Goal: Book appointment/travel/reservation

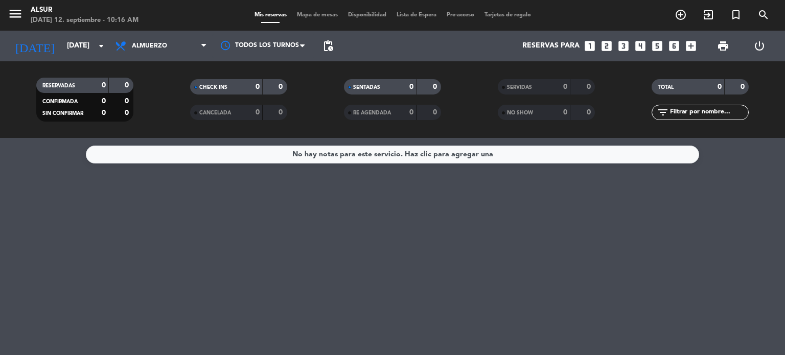
click at [608, 46] on icon "looks_two" at bounding box center [606, 45] width 13 height 13
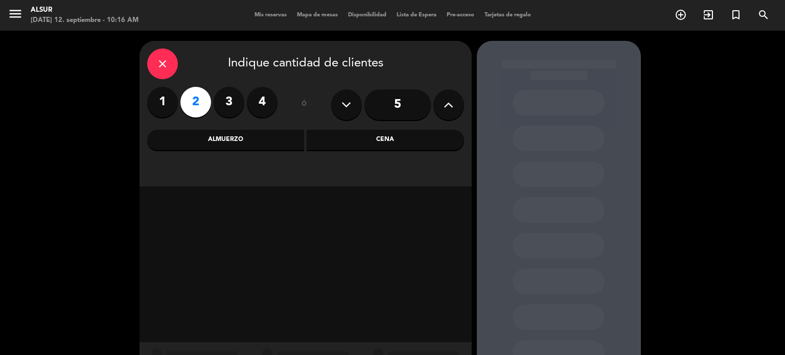
click at [401, 141] on div "Cena" at bounding box center [384, 140] width 157 height 20
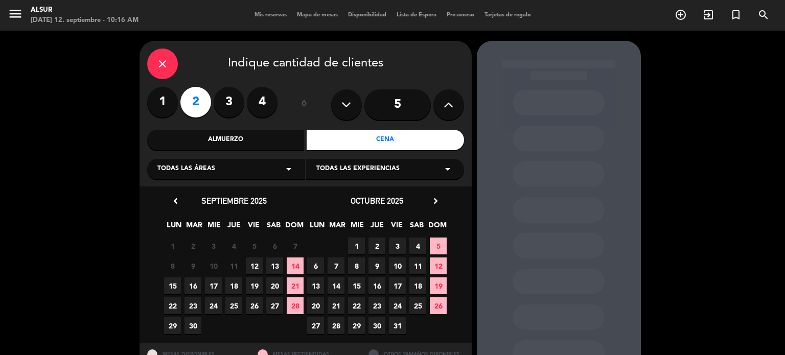
click at [254, 266] on span "12" at bounding box center [254, 265] width 17 height 17
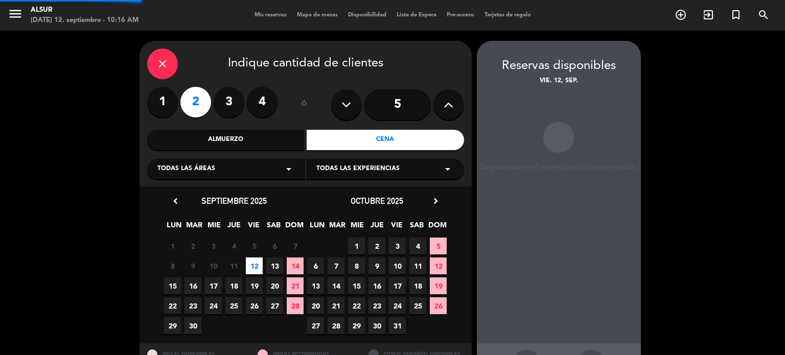
scroll to position [41, 0]
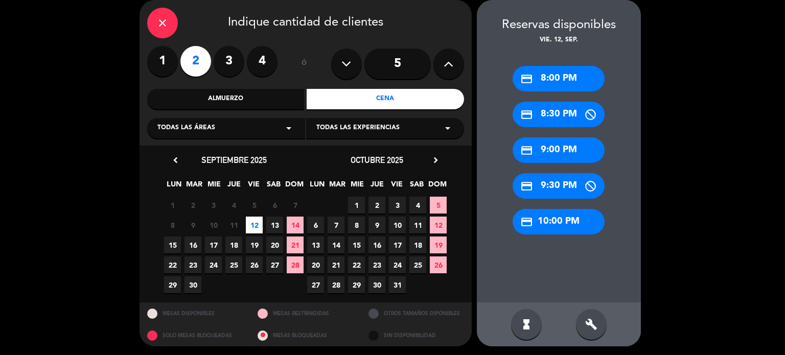
click at [565, 154] on div "credit_card 9:00 PM" at bounding box center [558, 150] width 92 height 26
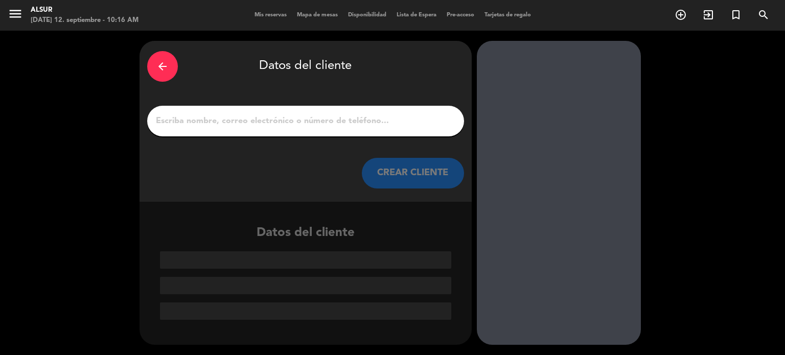
click at [267, 126] on input "1" at bounding box center [305, 121] width 301 height 14
paste input "[PERSON_NAME]"
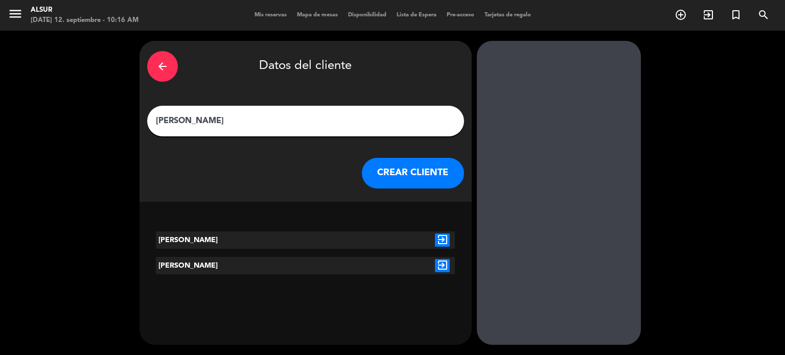
type input "[PERSON_NAME]"
click at [416, 170] on button "CREAR CLIENTE" at bounding box center [413, 173] width 102 height 31
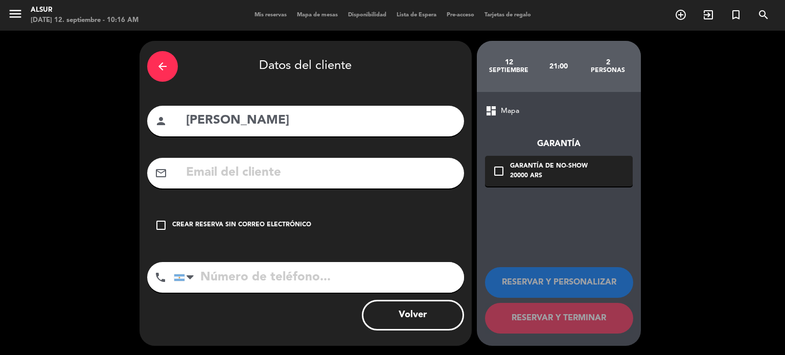
click at [272, 218] on div "check_box_outline_blank Crear reserva sin correo electrónico" at bounding box center [305, 225] width 317 height 31
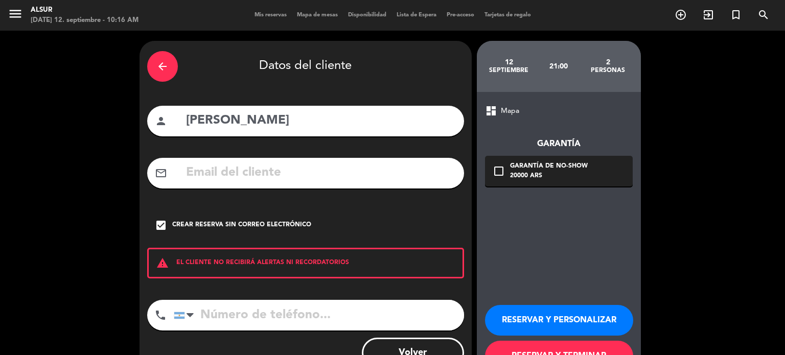
click at [536, 310] on button "RESERVAR Y PERSONALIZAR" at bounding box center [559, 320] width 148 height 31
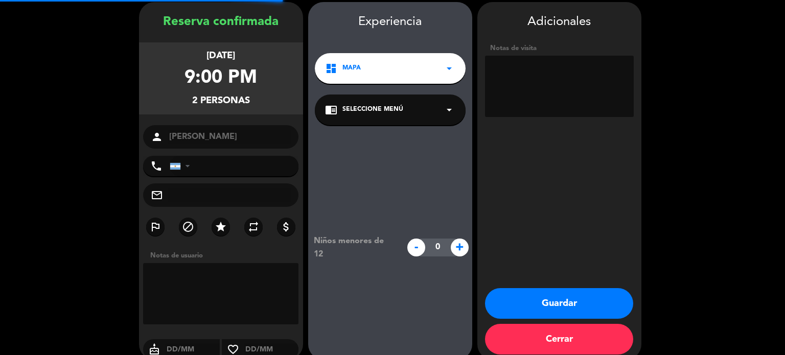
scroll to position [41, 0]
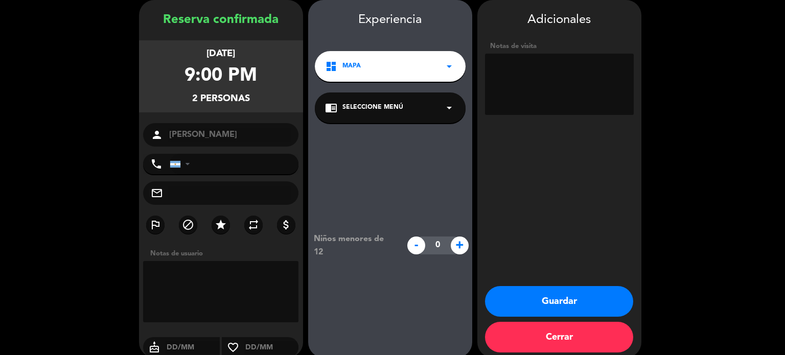
click at [519, 85] on textarea at bounding box center [559, 84] width 149 height 61
paste textarea "cena 2 pasos + bebida sin alcohol sin cargo por acuerdo membresía para [DATE]. …"
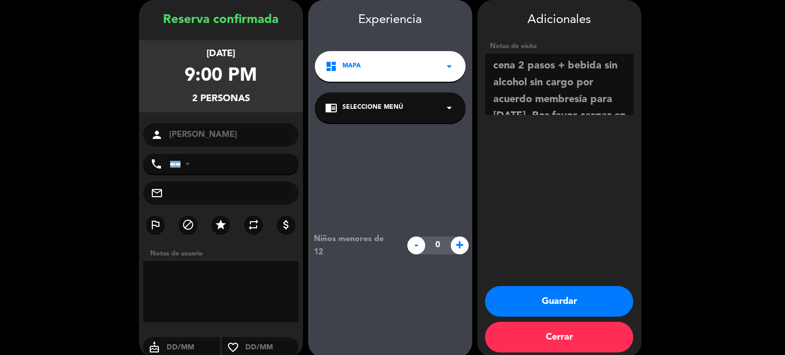
scroll to position [40, 0]
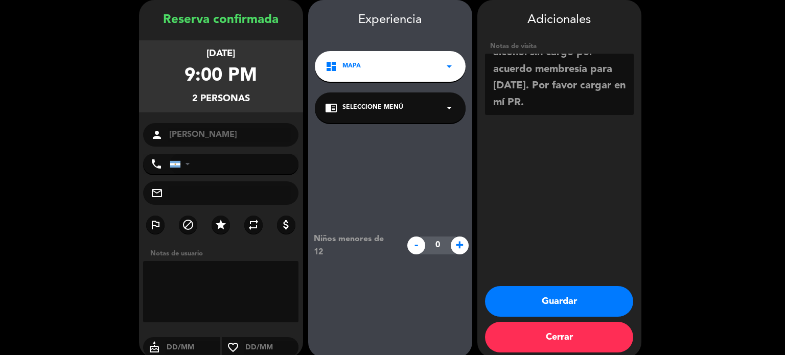
drag, startPoint x: 513, startPoint y: 77, endPoint x: 561, endPoint y: 85, distance: 48.7
click at [561, 85] on textarea at bounding box center [559, 84] width 149 height 61
drag, startPoint x: 561, startPoint y: 85, endPoint x: 556, endPoint y: 80, distance: 7.6
click at [556, 80] on textarea at bounding box center [559, 84] width 149 height 61
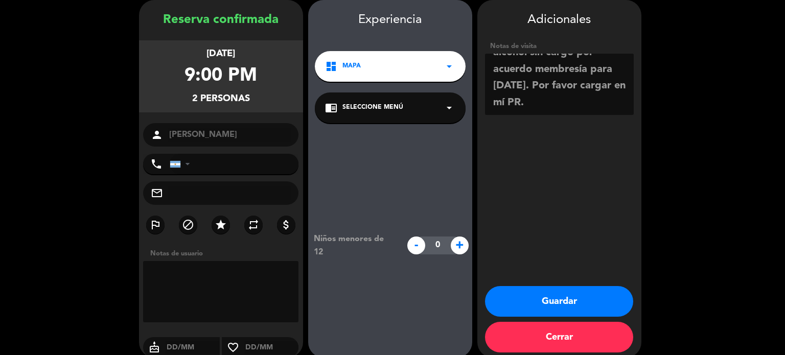
click at [560, 79] on textarea at bounding box center [559, 84] width 149 height 61
drag, startPoint x: 560, startPoint y: 79, endPoint x: 520, endPoint y: 72, distance: 40.6
click at [520, 72] on textarea at bounding box center [559, 84] width 149 height 61
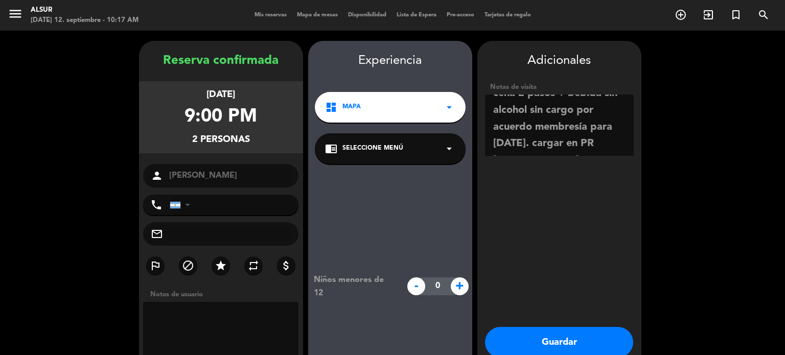
scroll to position [0, 0]
click at [606, 115] on textarea at bounding box center [559, 124] width 149 height 61
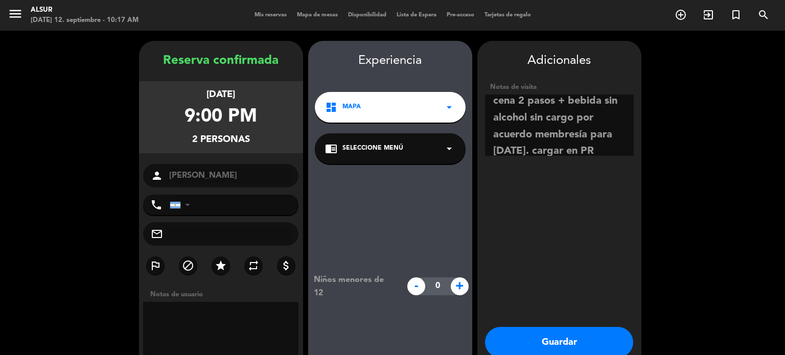
scroll to position [13, 0]
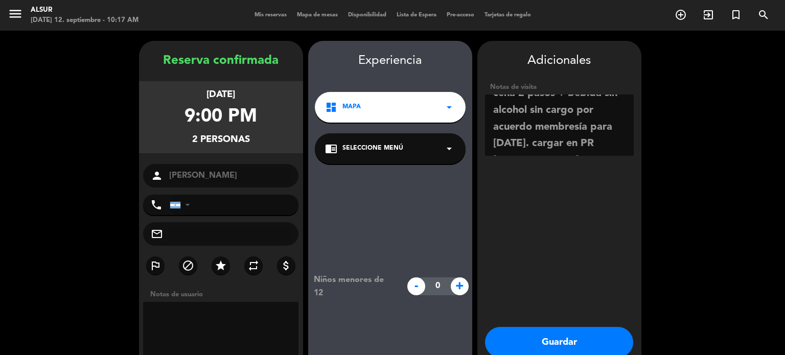
drag, startPoint x: 513, startPoint y: 152, endPoint x: 586, endPoint y: 123, distance: 78.4
click at [586, 123] on textarea at bounding box center [559, 124] width 149 height 61
click at [575, 148] on textarea at bounding box center [559, 124] width 149 height 61
paste textarea "UF: TB206 / W1108"
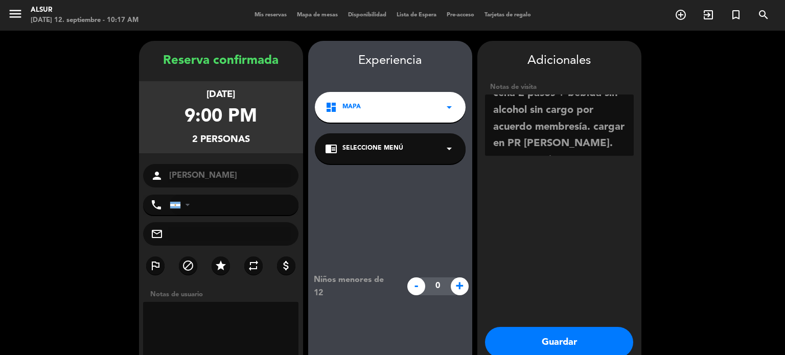
scroll to position [23, 0]
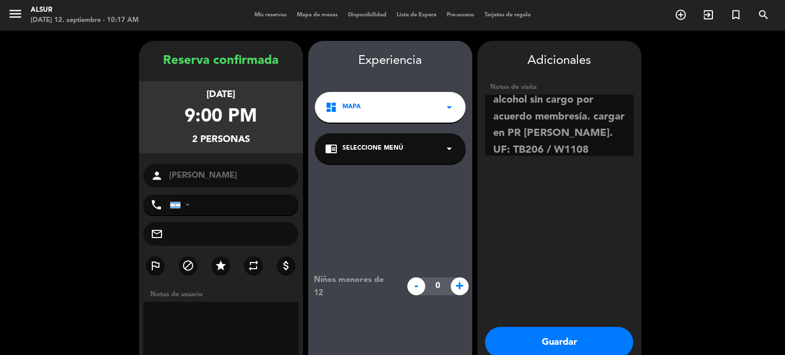
type textarea "cena 2 pasos + bebida sin alcohol sin cargo por acuerdo membresía. cargar en PR…"
click at [530, 340] on button "Guardar" at bounding box center [559, 342] width 148 height 31
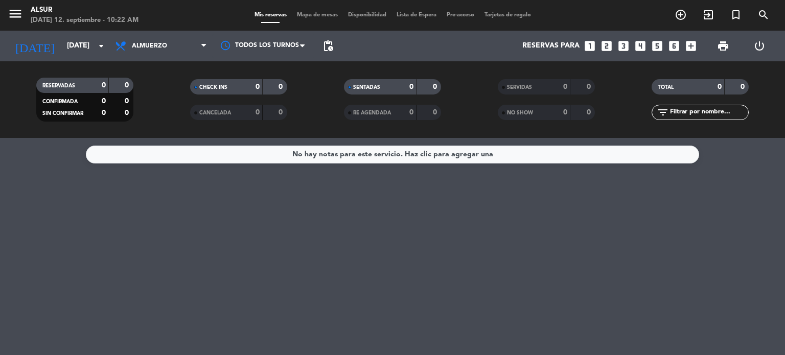
click at [646, 46] on icon "looks_4" at bounding box center [639, 45] width 13 height 13
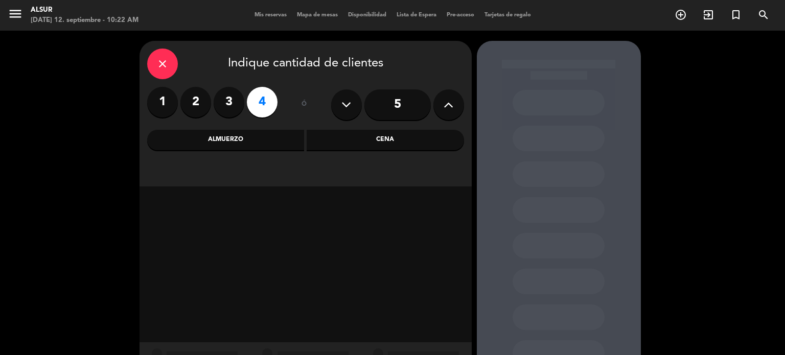
click at [364, 144] on div "Cena" at bounding box center [384, 140] width 157 height 20
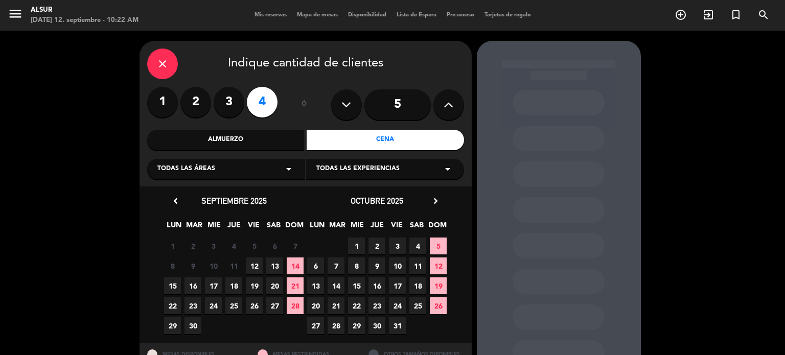
click at [255, 271] on span "12" at bounding box center [254, 265] width 17 height 17
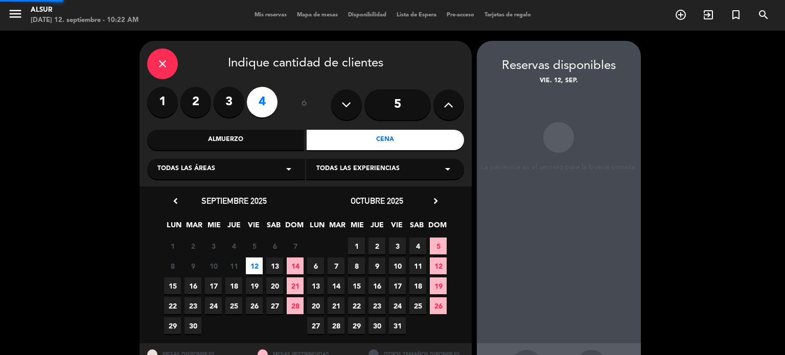
scroll to position [41, 0]
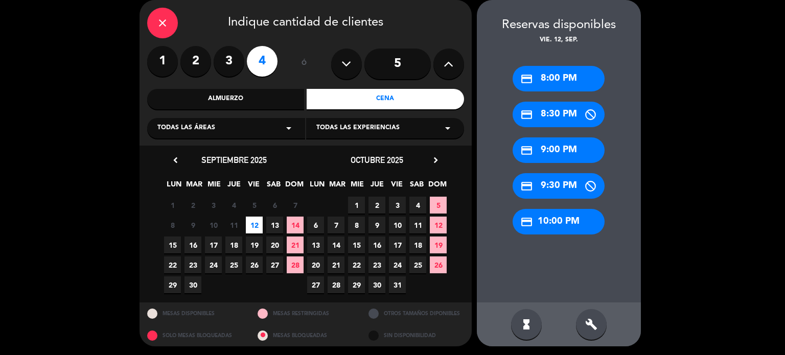
click at [549, 119] on div "credit_card 8:30 PM" at bounding box center [558, 115] width 92 height 26
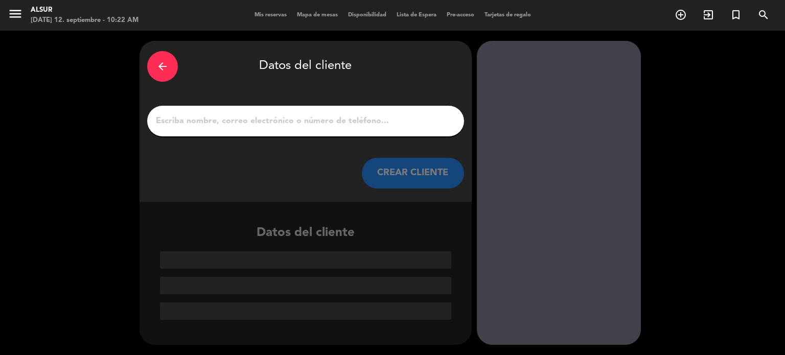
scroll to position [0, 0]
click at [403, 121] on input "1" at bounding box center [305, 121] width 301 height 14
paste input "[PERSON_NAME]"
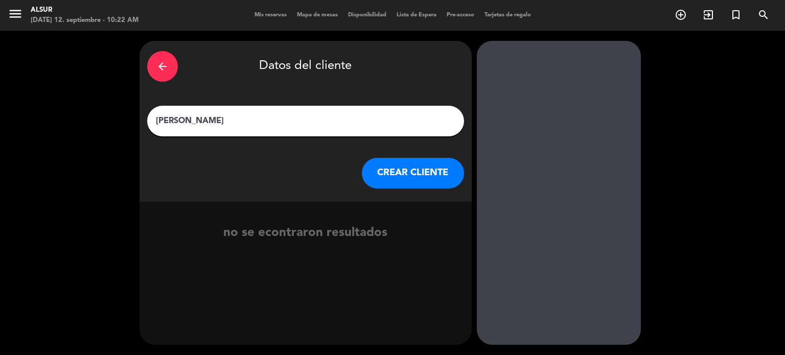
type input "[PERSON_NAME]"
click at [400, 170] on button "CREAR CLIENTE" at bounding box center [413, 173] width 102 height 31
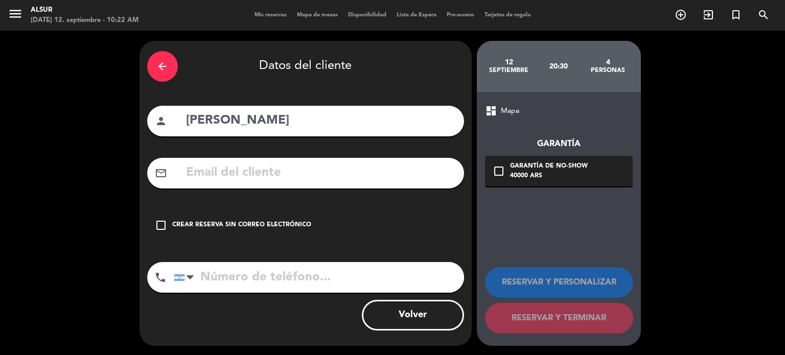
click at [240, 288] on input "tel" at bounding box center [319, 277] width 290 height 31
paste input "[PHONE_NUMBER]"
type input "[PHONE_NUMBER]"
click at [215, 169] on input "text" at bounding box center [320, 172] width 271 height 21
paste input "[EMAIL_ADDRESS][DOMAIN_NAME]"
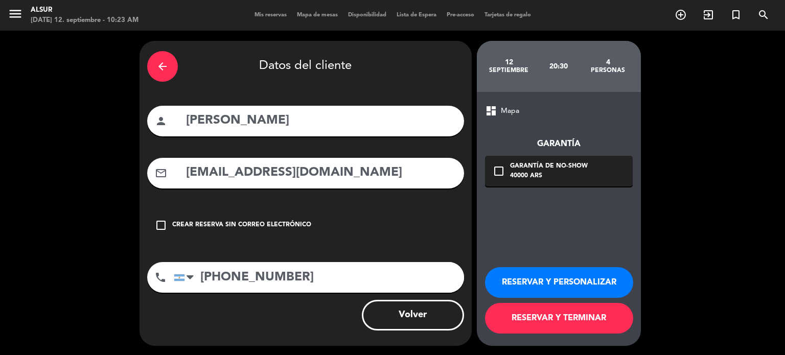
type input "[EMAIL_ADDRESS][DOMAIN_NAME]"
click at [575, 276] on button "RESERVAR Y PERSONALIZAR" at bounding box center [559, 282] width 148 height 31
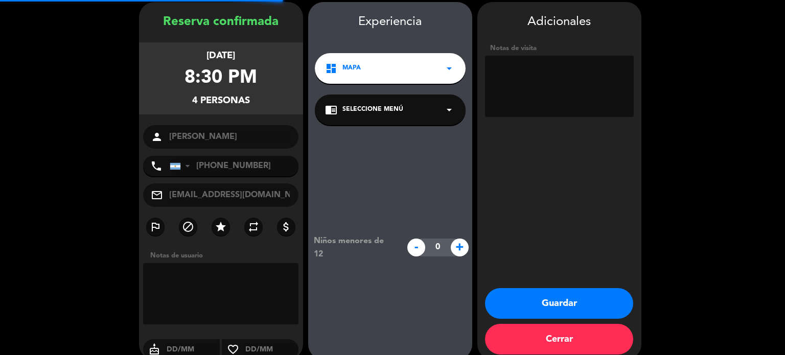
scroll to position [41, 0]
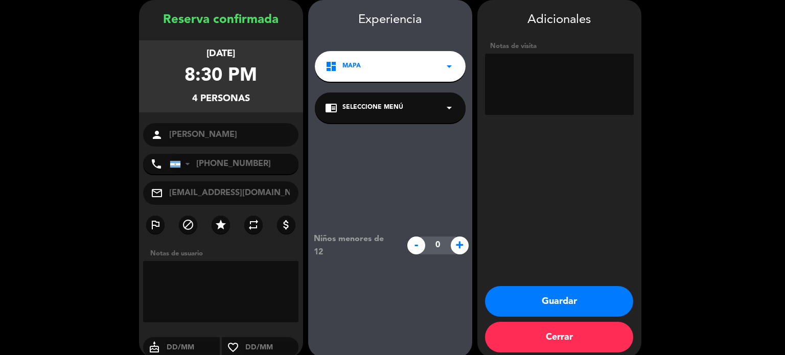
click at [575, 290] on button "Guardar" at bounding box center [559, 301] width 148 height 31
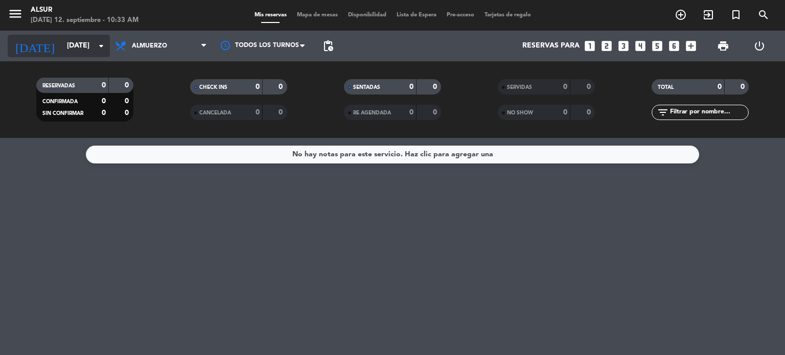
click at [91, 49] on input "[DATE]" at bounding box center [110, 46] width 97 height 18
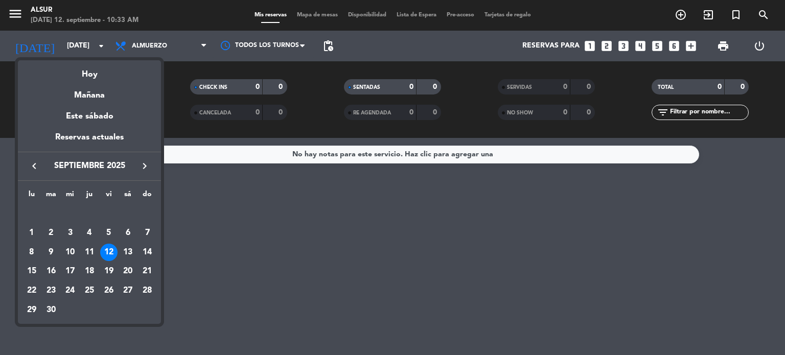
click at [128, 45] on div at bounding box center [392, 177] width 785 height 355
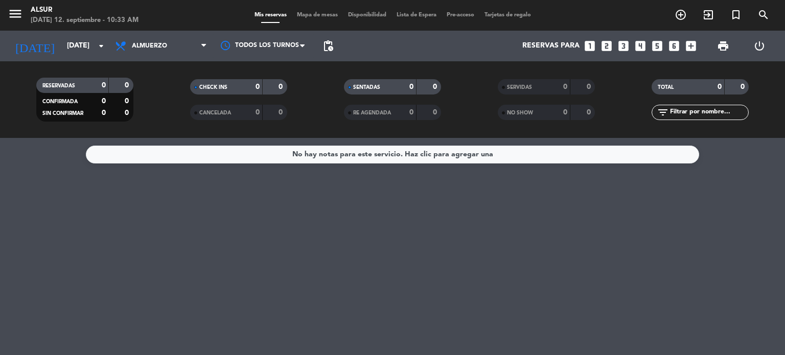
click at [128, 45] on icon at bounding box center [121, 46] width 15 height 12
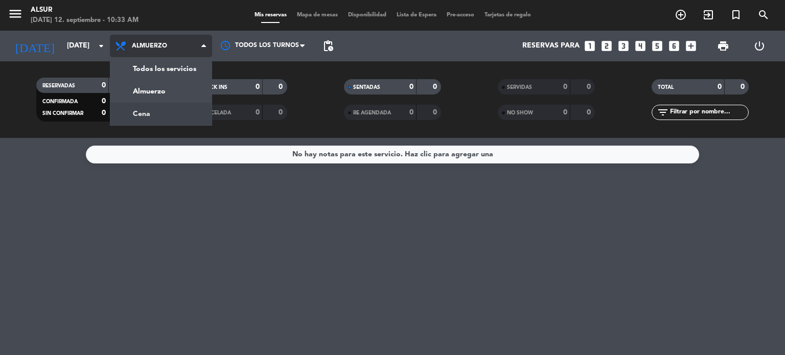
click at [136, 112] on div "menu Alsur [DATE] 12. septiembre - 10:33 AM Mis reservas Mapa de mesas Disponib…" at bounding box center [392, 69] width 785 height 138
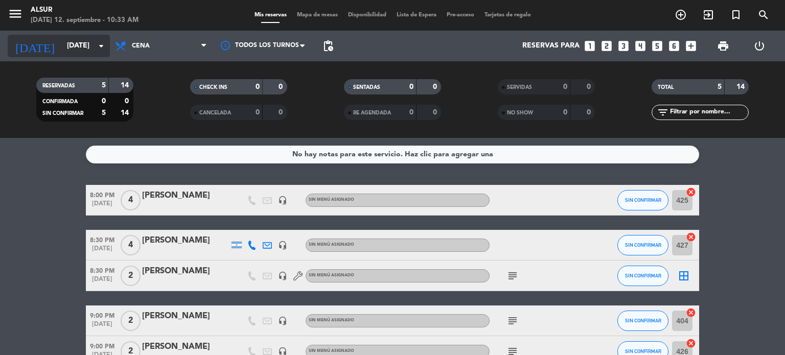
click at [104, 47] on icon "arrow_drop_down" at bounding box center [101, 46] width 12 height 12
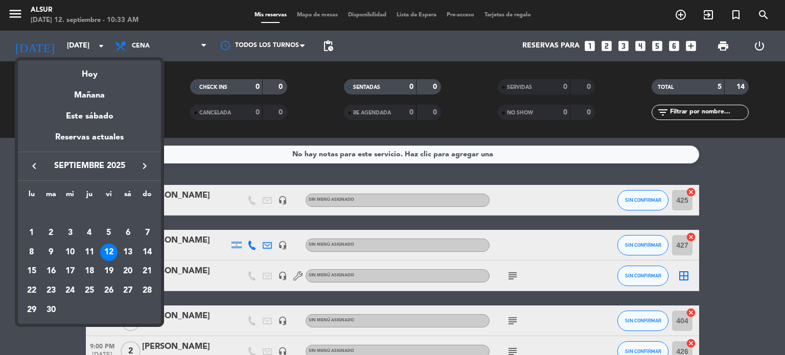
click at [140, 51] on div at bounding box center [392, 177] width 785 height 355
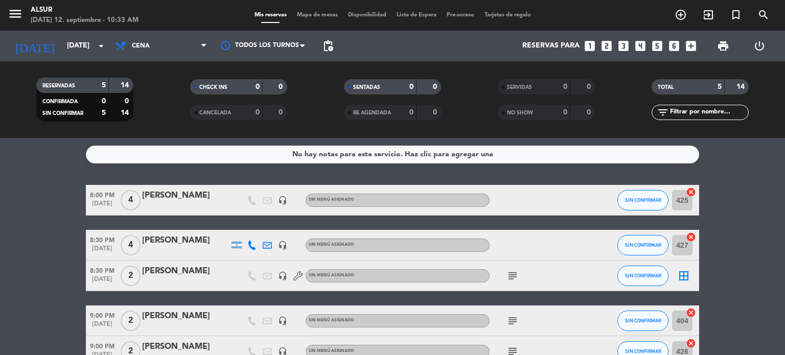
click at [140, 51] on span "Cena" at bounding box center [161, 46] width 102 height 22
click at [143, 89] on div "menu Alsur [DATE] 12. septiembre - 10:33 AM Mis reservas Mapa de mesas Disponib…" at bounding box center [392, 69] width 785 height 138
